Goal: Information Seeking & Learning: Learn about a topic

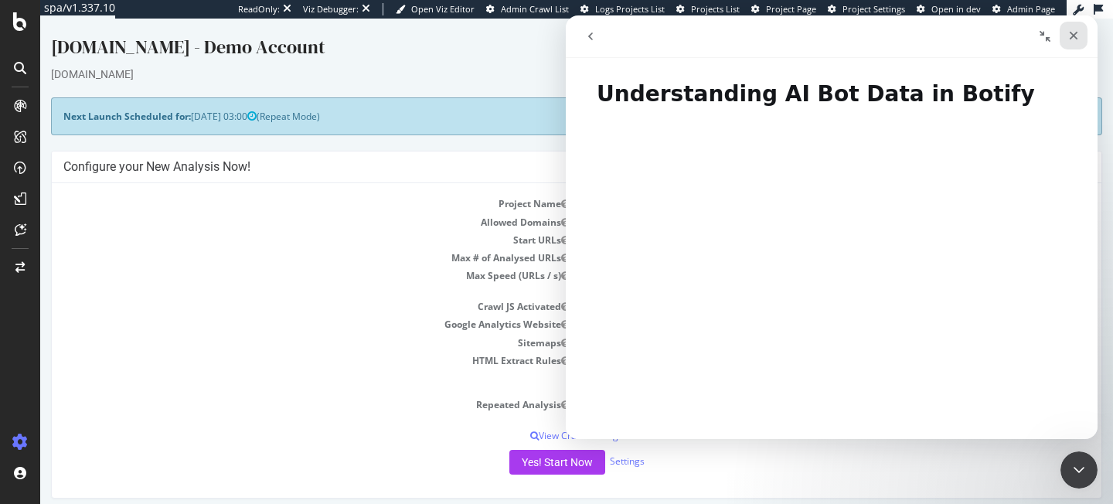
click at [1077, 34] on icon "Close" at bounding box center [1074, 35] width 12 height 12
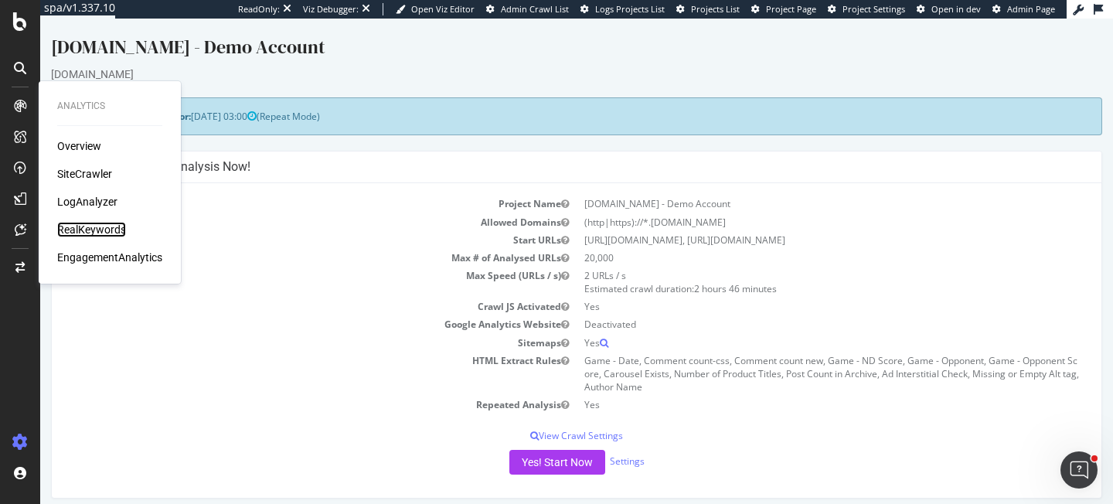
click at [84, 227] on div "RealKeywords" at bounding box center [91, 229] width 69 height 15
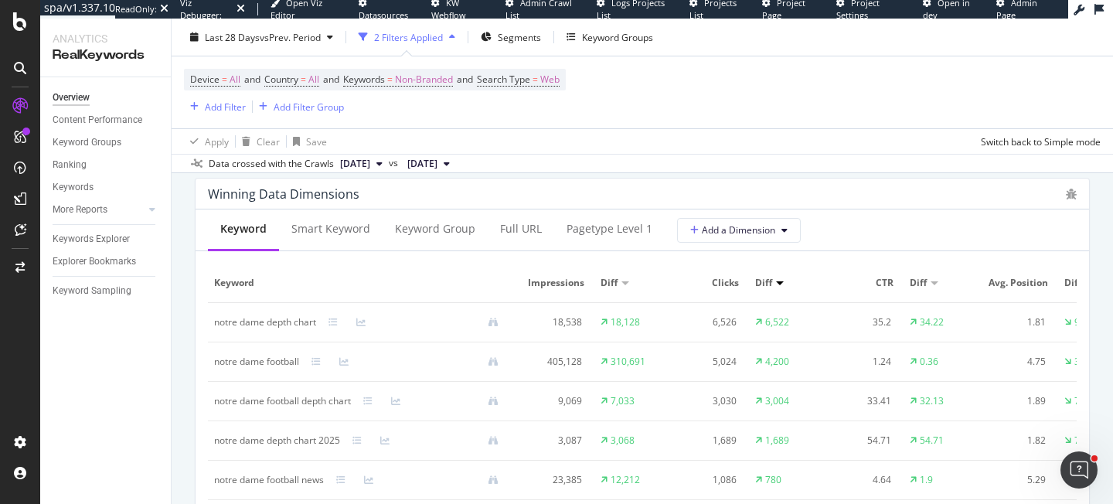
scroll to position [1389, 0]
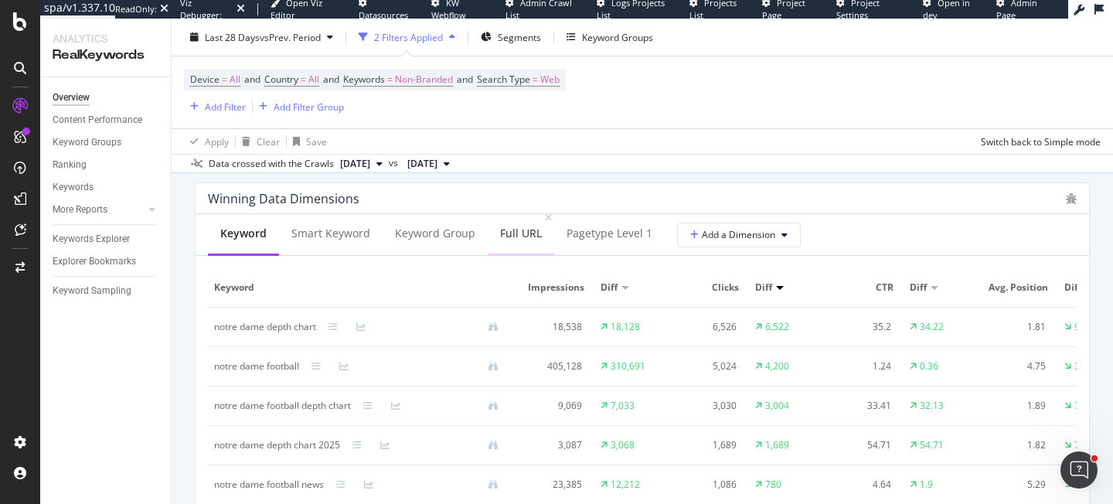
click at [519, 243] on div "Full URL" at bounding box center [521, 234] width 66 height 43
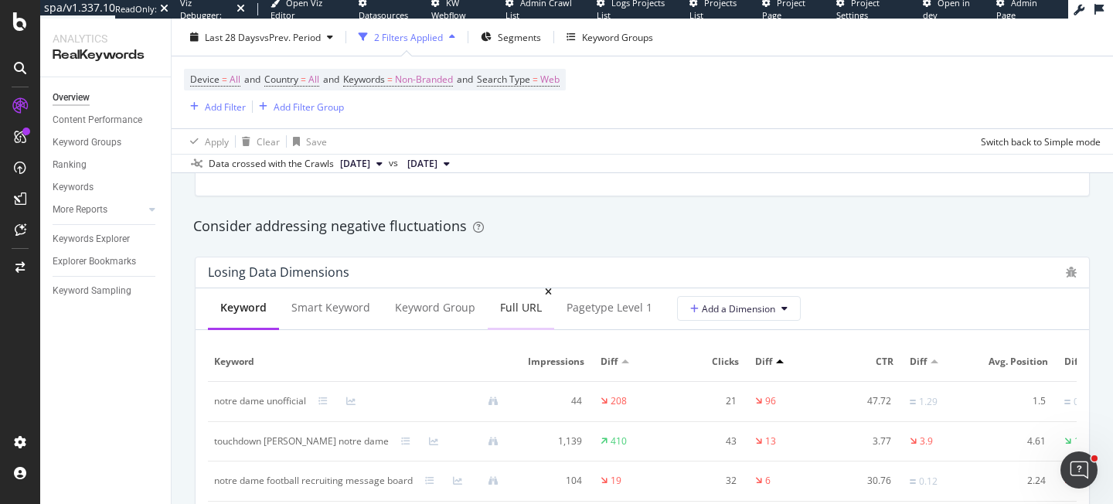
click at [507, 307] on div "Full URL" at bounding box center [521, 307] width 42 height 15
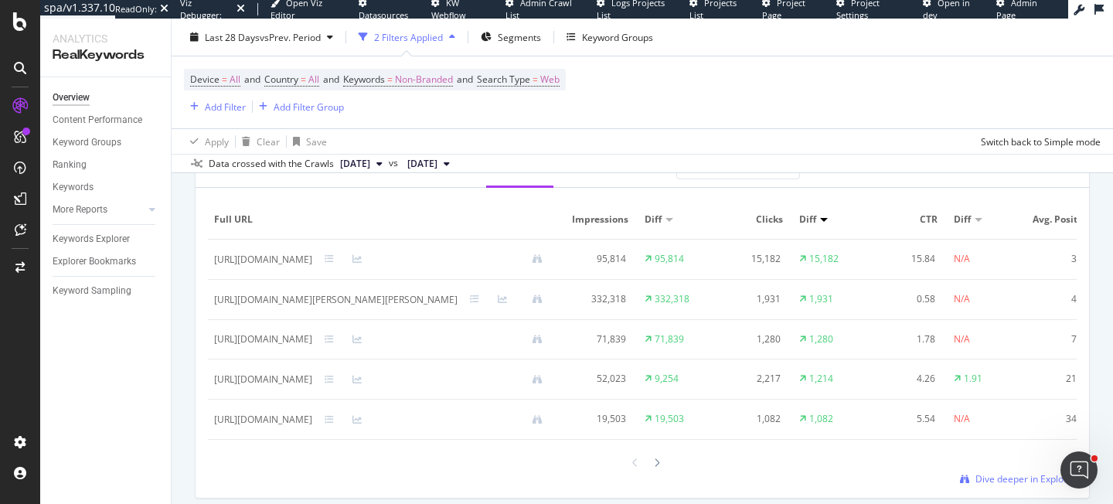
scroll to position [1523, 0]
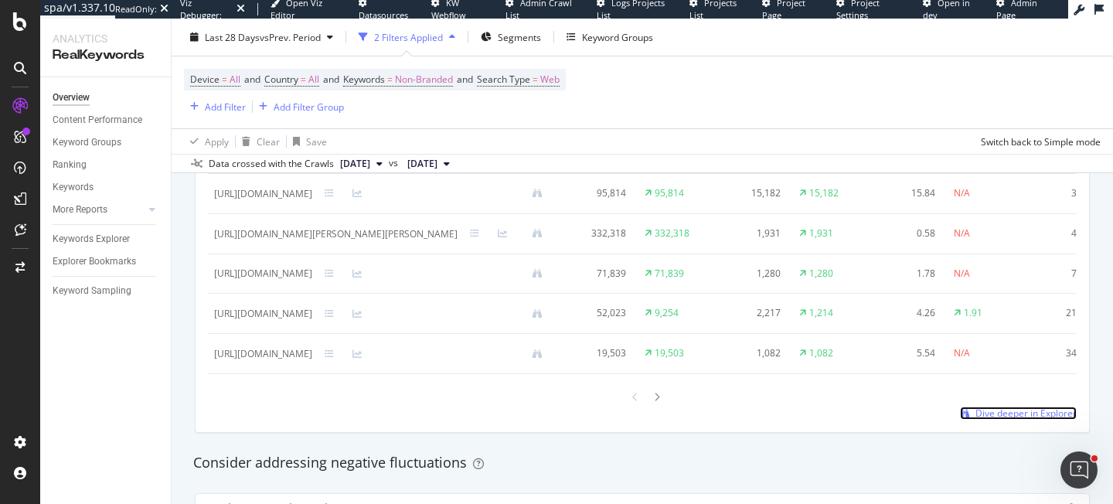
click at [1015, 414] on span "Dive deeper in Explorer" at bounding box center [1026, 413] width 101 height 13
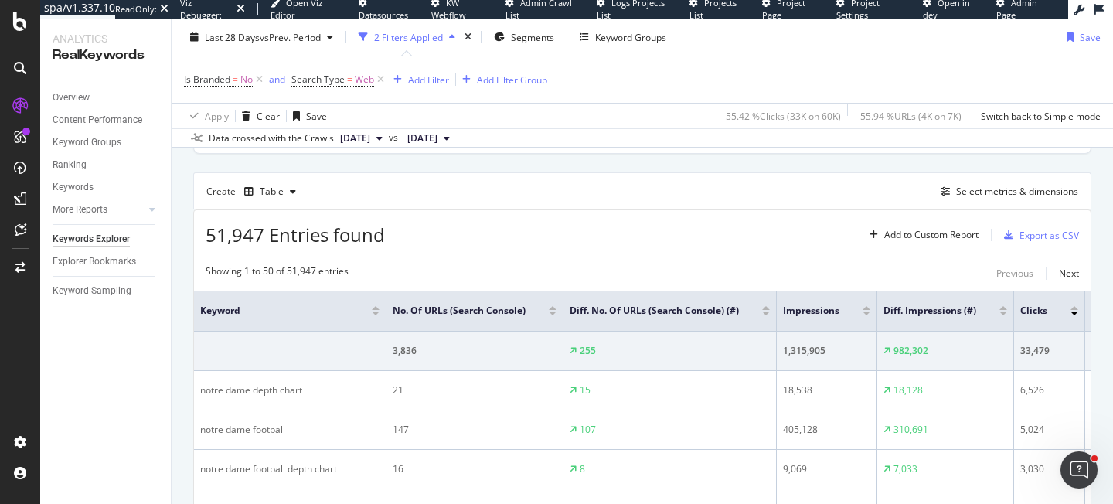
scroll to position [336, 0]
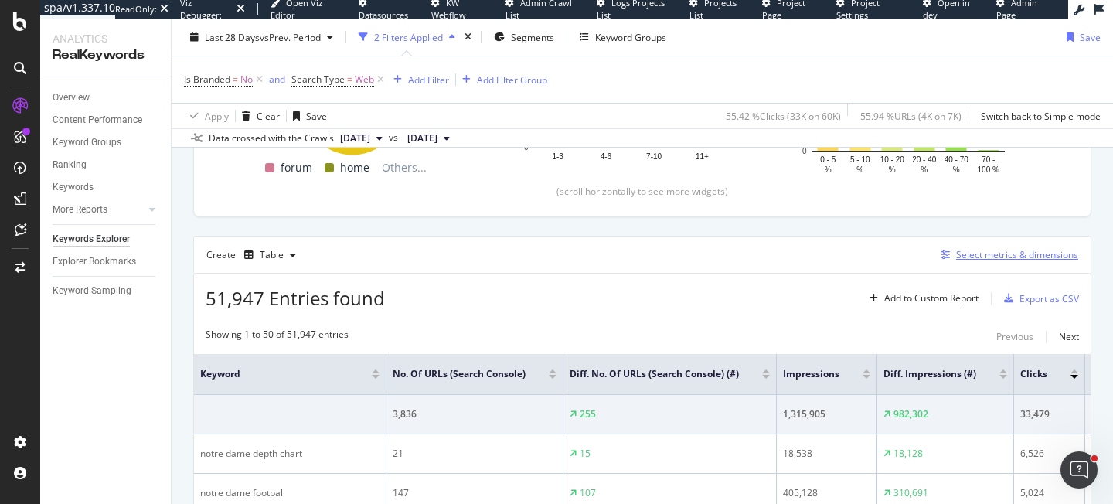
click at [1028, 256] on div "Select metrics & dimensions" at bounding box center [1017, 254] width 122 height 13
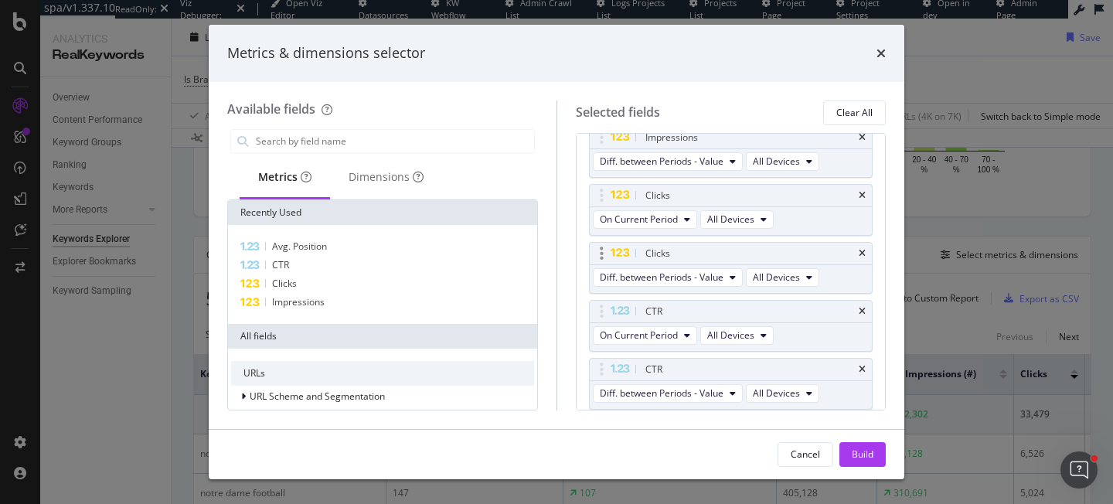
scroll to position [468, 0]
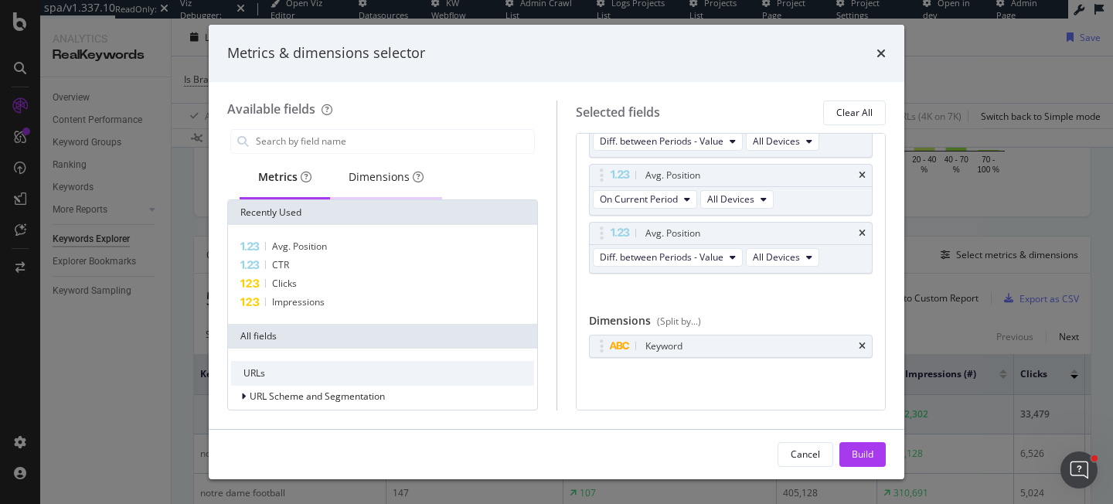
click at [390, 179] on div "Dimensions" at bounding box center [386, 176] width 75 height 15
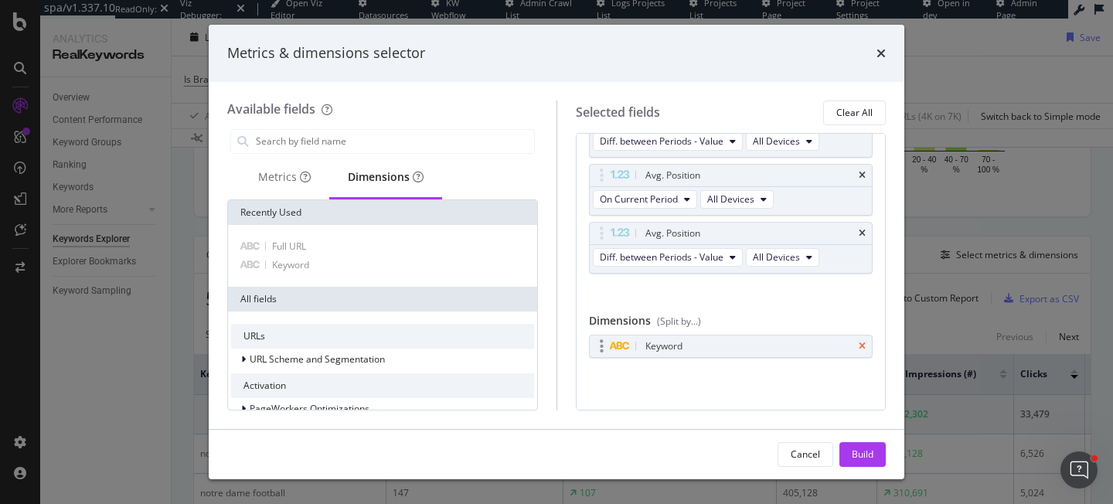
click at [865, 344] on icon "times" at bounding box center [862, 346] width 7 height 9
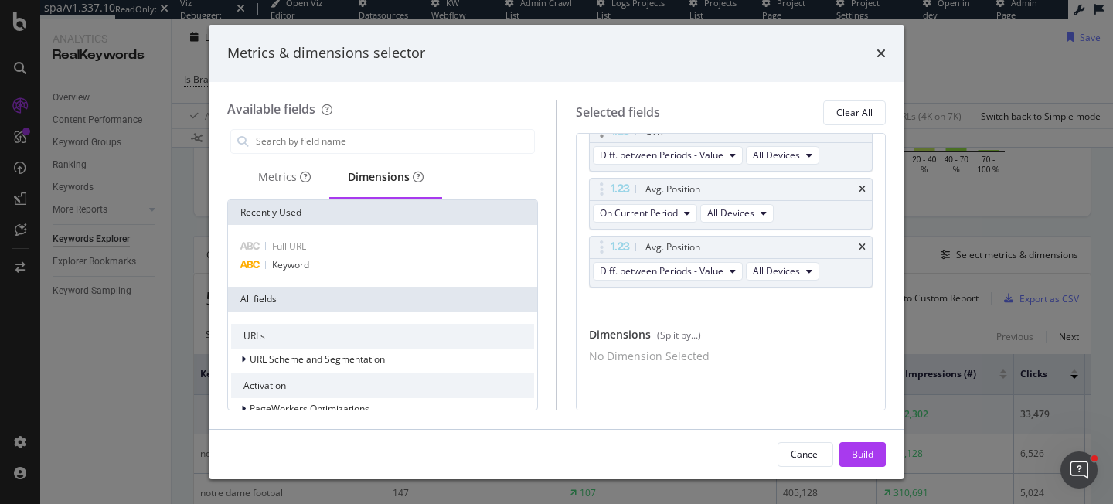
scroll to position [0, 0]
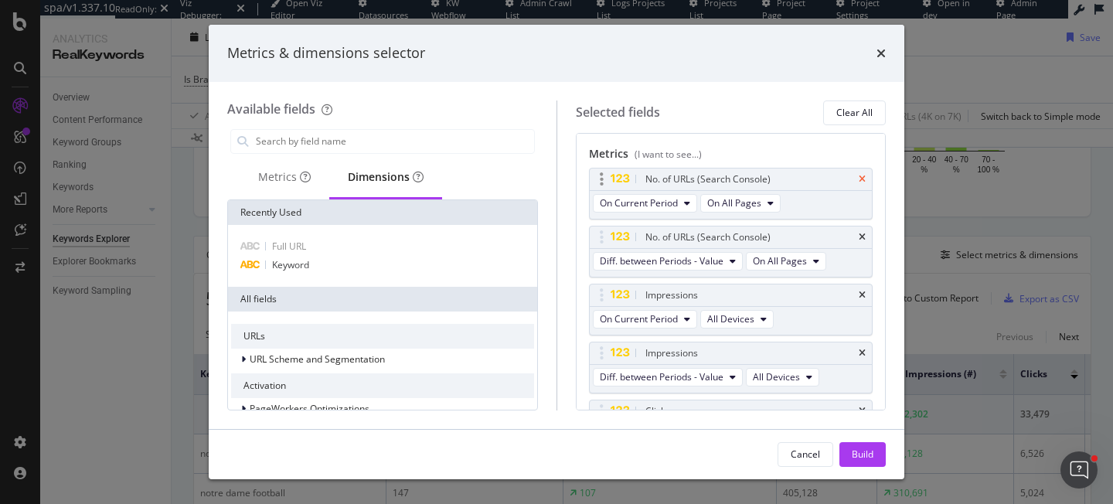
click at [861, 178] on icon "times" at bounding box center [862, 179] width 7 height 9
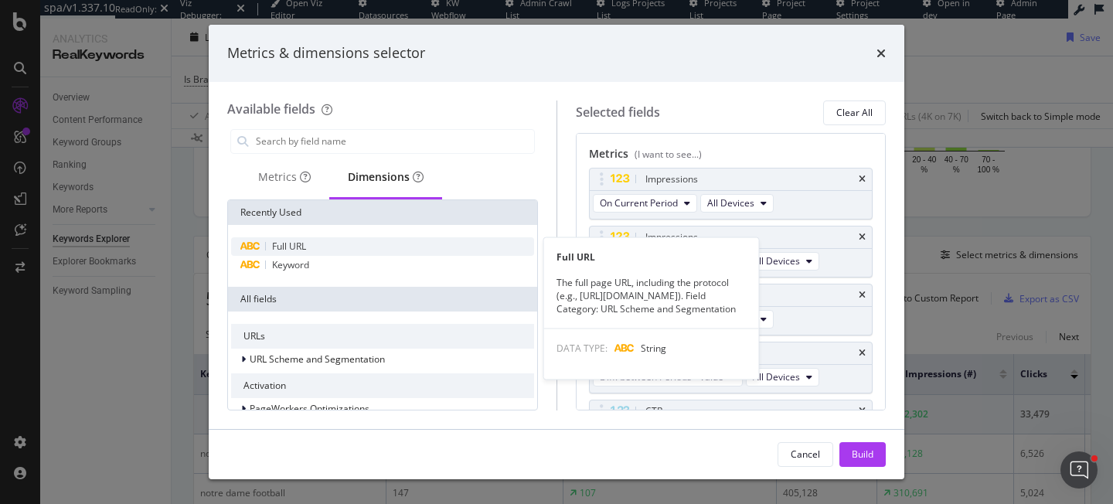
click at [348, 242] on div "Full URL" at bounding box center [382, 246] width 303 height 19
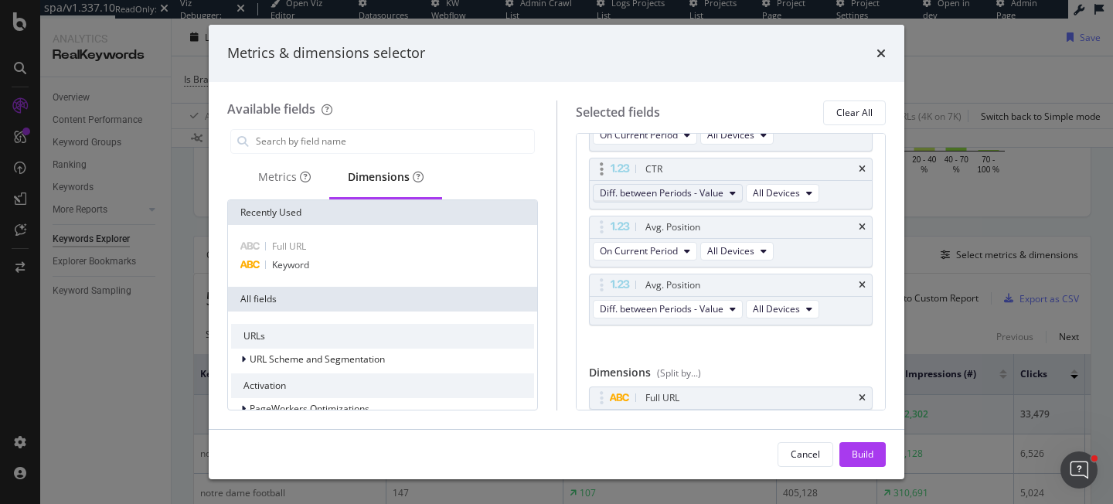
scroll to position [352, 0]
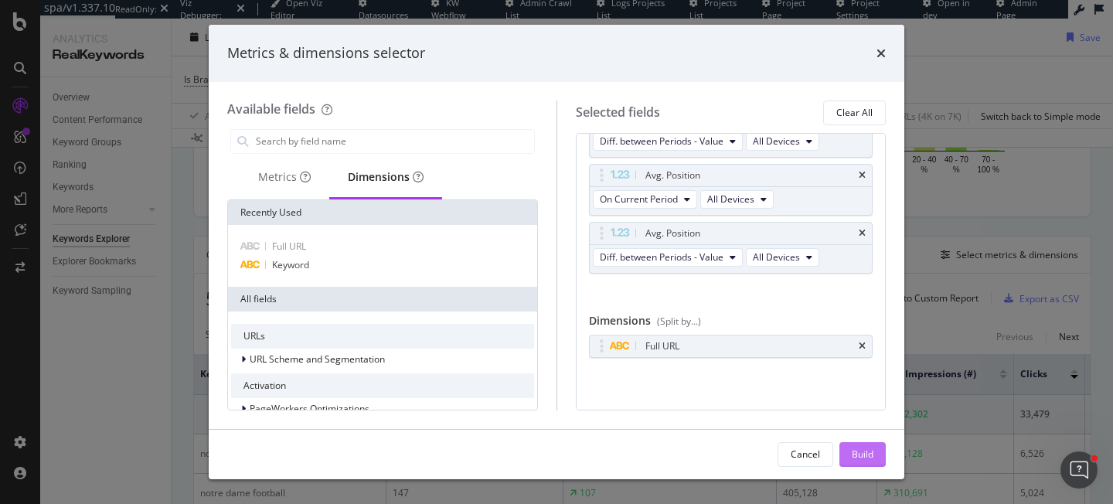
click at [870, 456] on div "Build" at bounding box center [863, 454] width 22 height 13
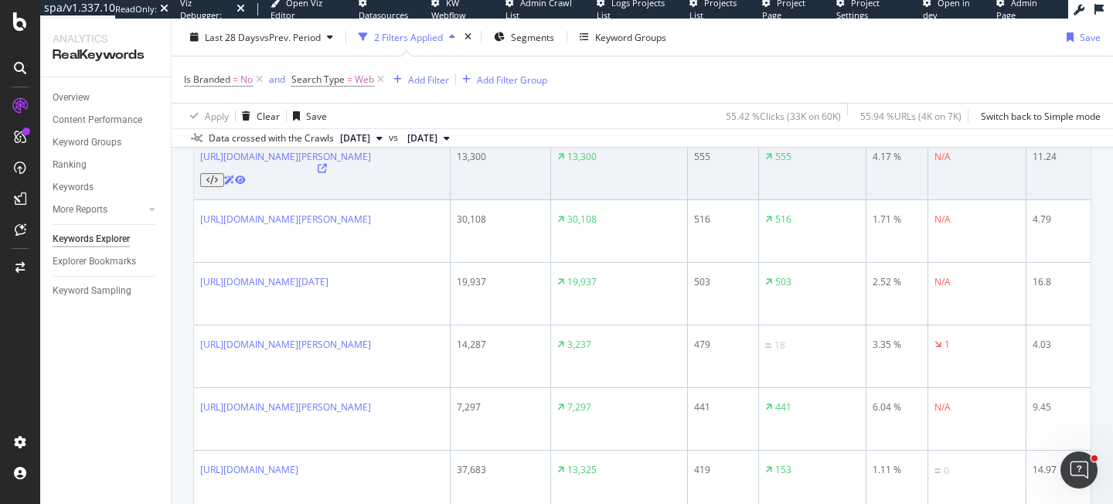
scroll to position [1138, 0]
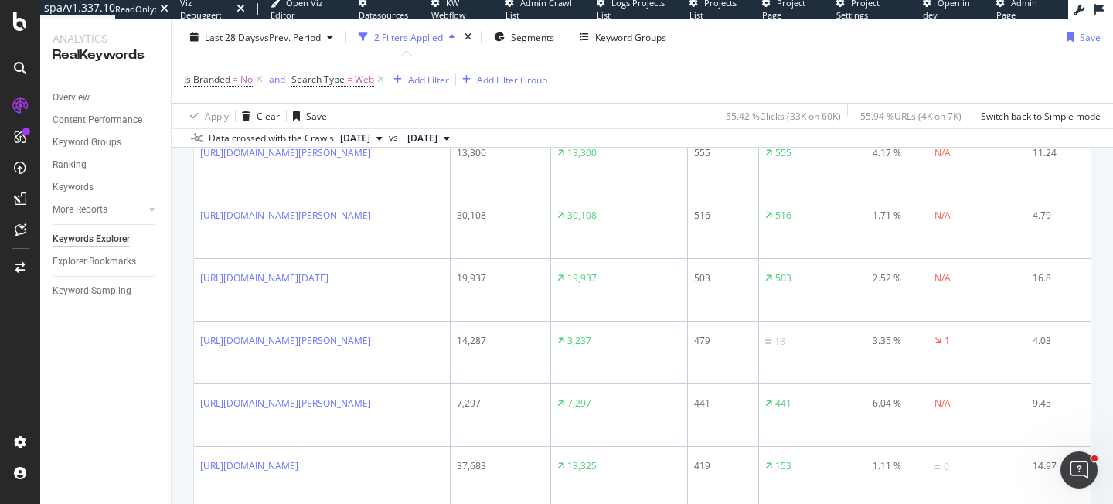
click at [352, 48] on div "Last 28 Days vs Prev. Period 2 Filters Applied Segments Keyword Groups" at bounding box center [428, 37] width 489 height 25
click at [322, 26] on div "Last 28 Days vs Prev. Period" at bounding box center [261, 37] width 155 height 23
click at [625, 75] on div "Is Branded = No and Search Type = Web Add Filter Add Filter Group" at bounding box center [642, 79] width 917 height 46
